Goal: Find specific page/section: Find specific page/section

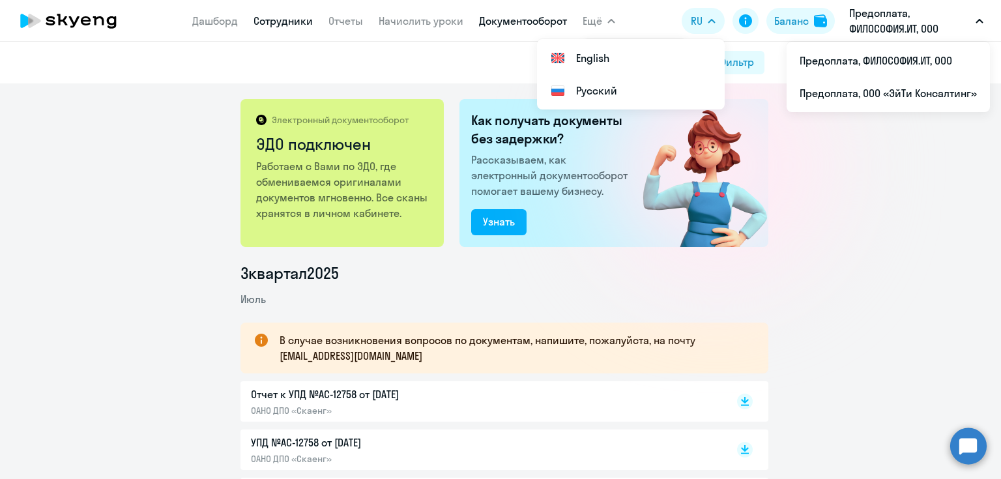
click at [276, 21] on link "Сотрудники" at bounding box center [282, 20] width 59 height 13
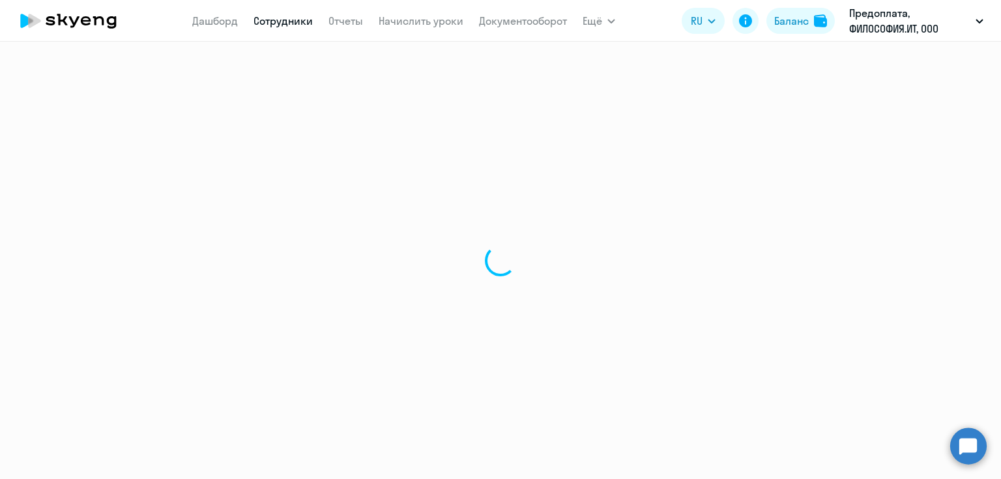
select select "30"
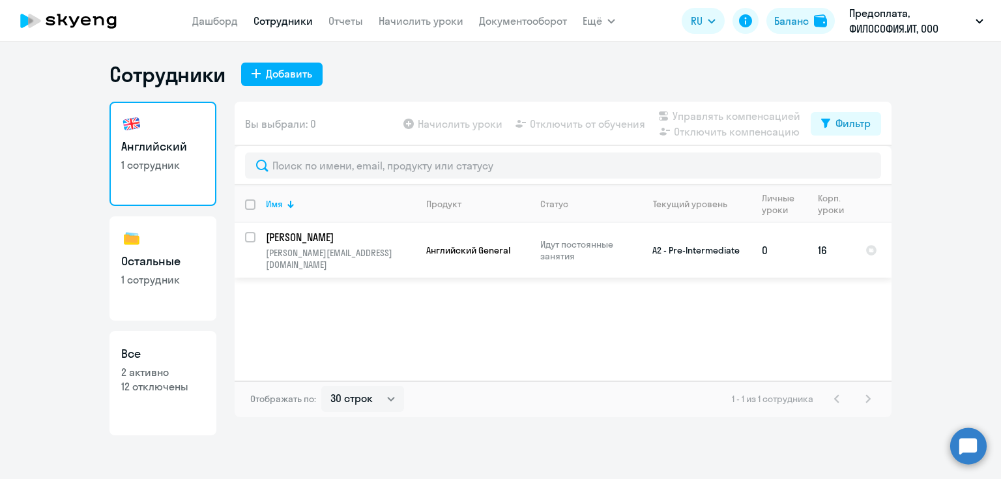
click at [345, 240] on p "[PERSON_NAME]" at bounding box center [339, 237] width 147 height 14
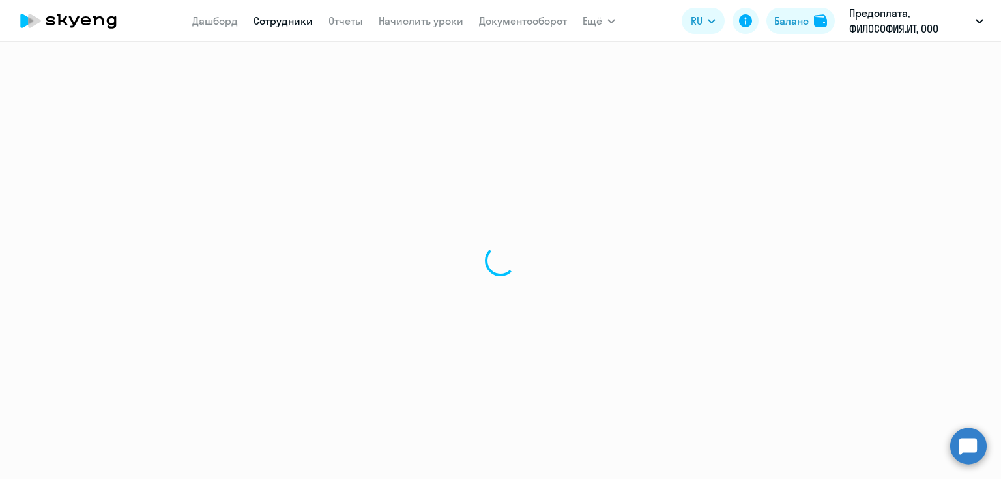
select select "english"
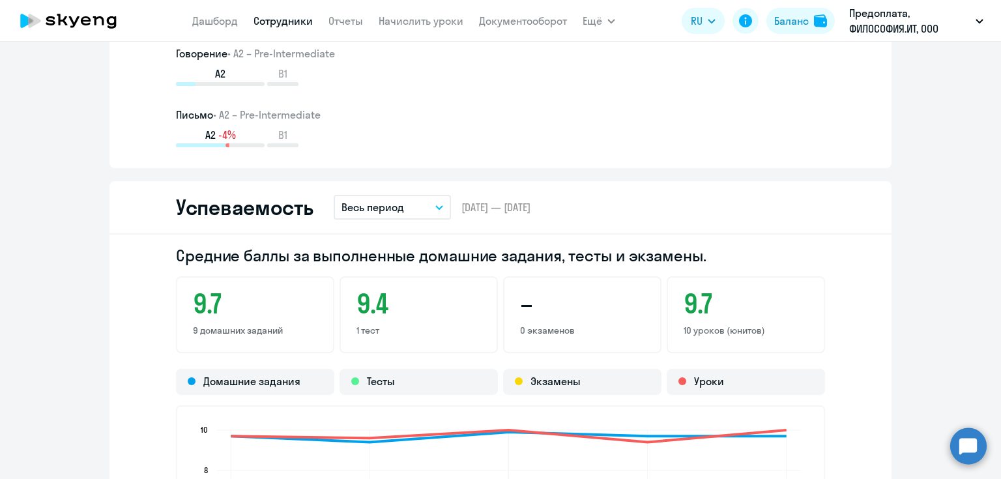
scroll to position [782, 0]
